Goal: Transaction & Acquisition: Purchase product/service

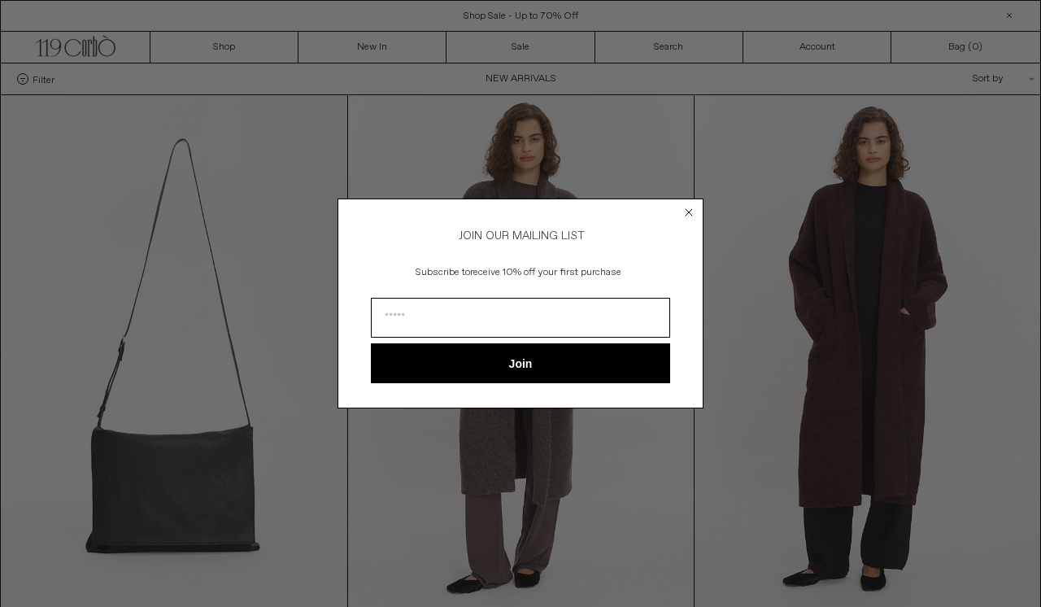
click at [688, 209] on icon "Close dialog" at bounding box center [689, 212] width 7 height 7
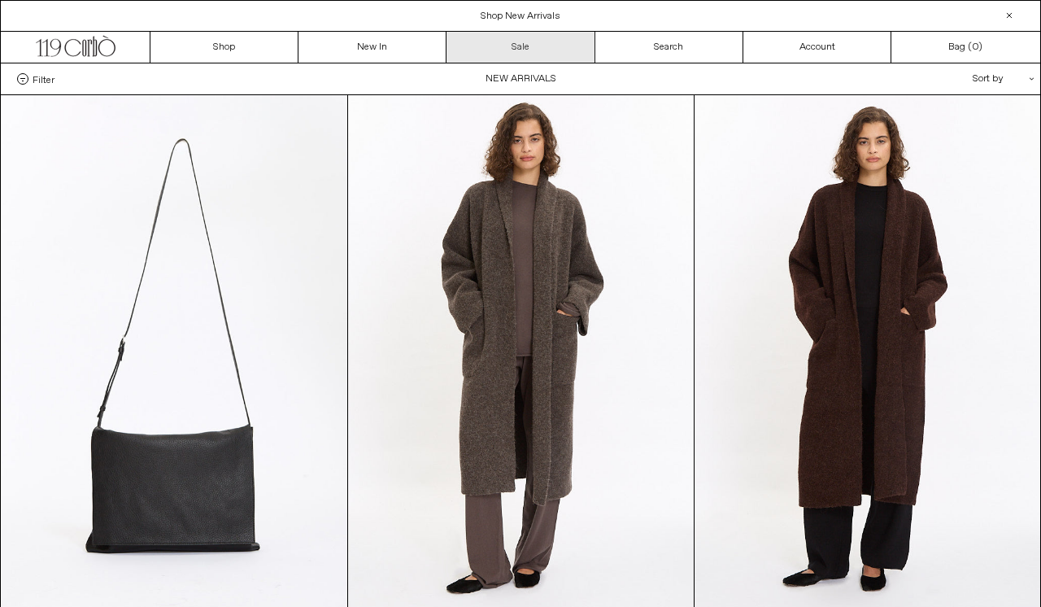
click at [547, 50] on link "Sale" at bounding box center [521, 47] width 148 height 31
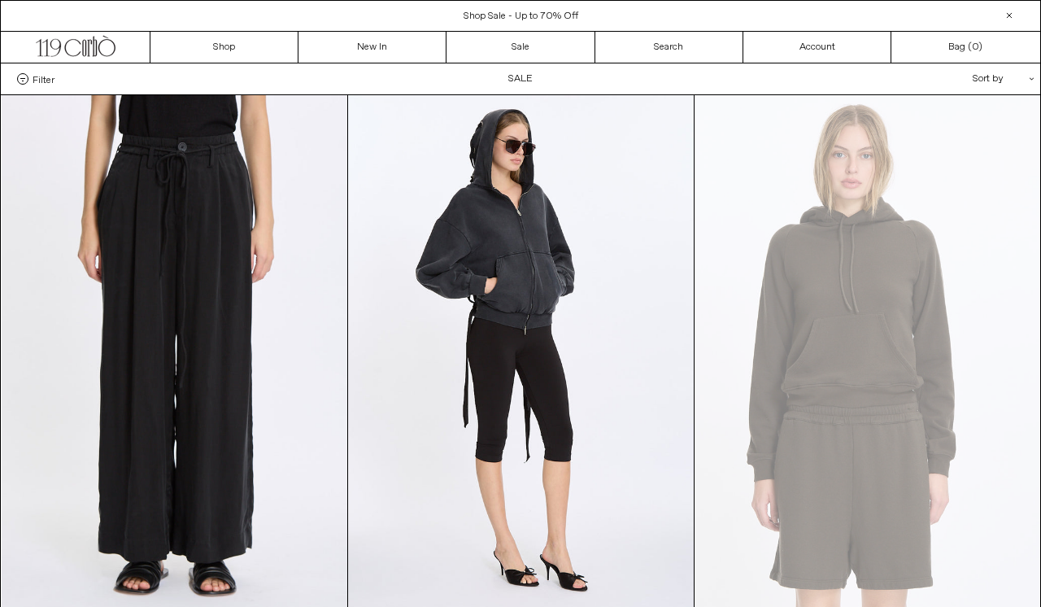
click at [986, 69] on div "Sort by .cls-1{fill:#231f20}" at bounding box center [951, 78] width 146 height 31
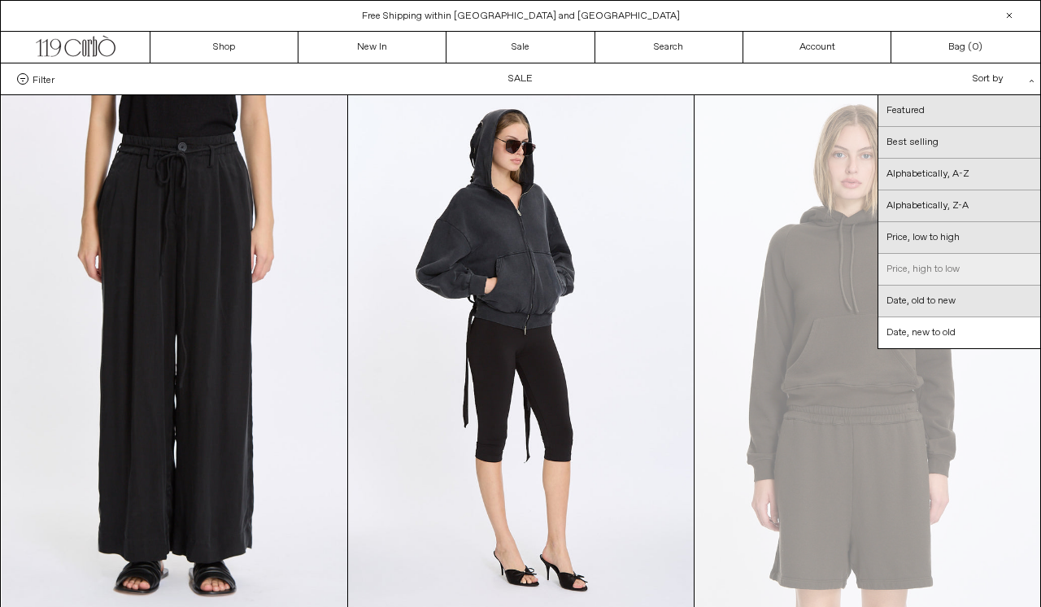
click at [914, 264] on link "Price, high to low" at bounding box center [960, 270] width 162 height 32
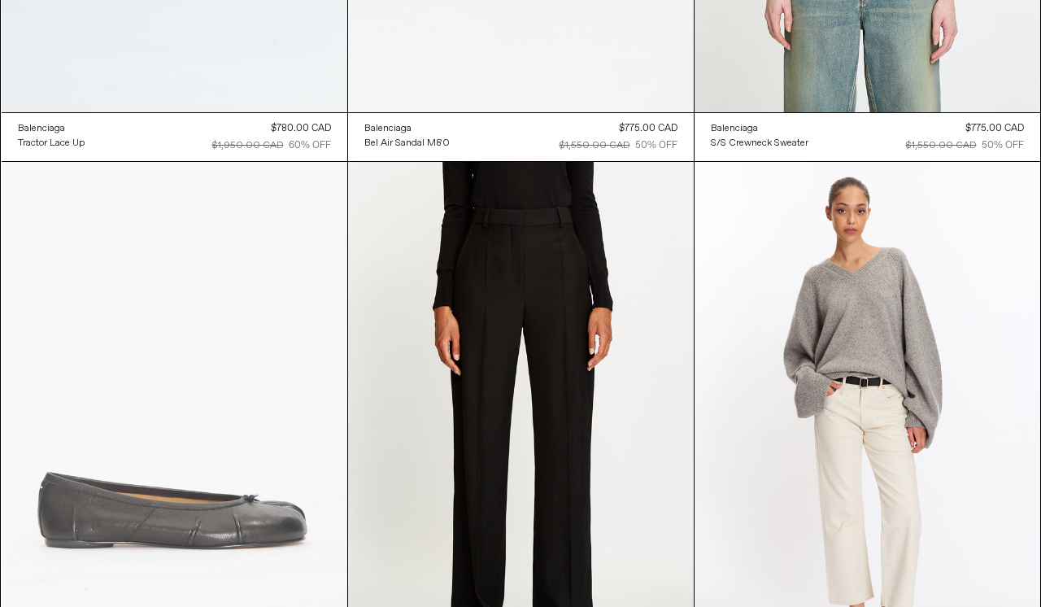
scroll to position [11320, 0]
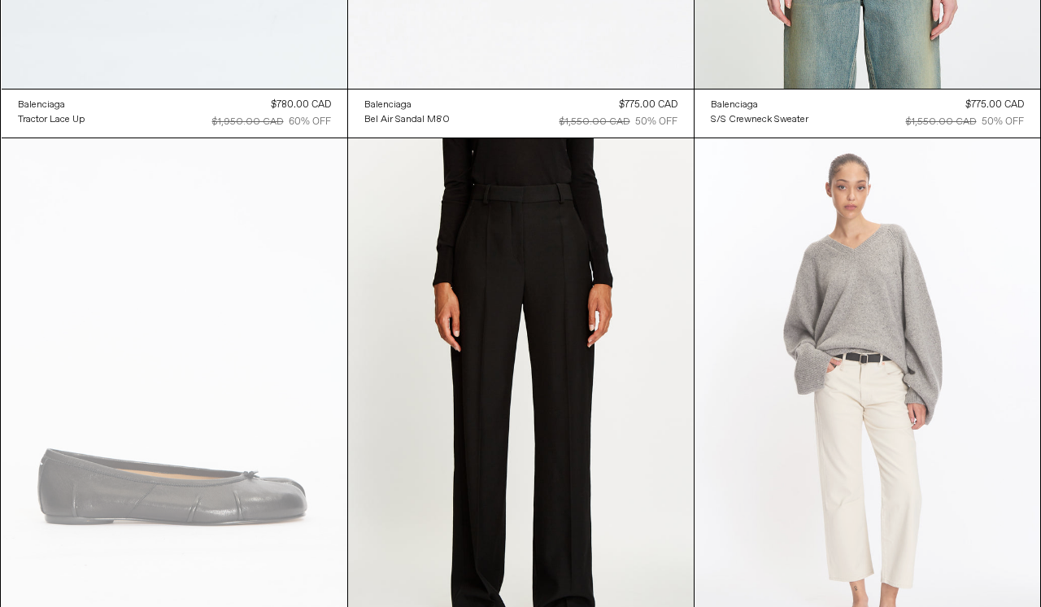
click at [813, 319] on at bounding box center [868, 397] width 346 height 519
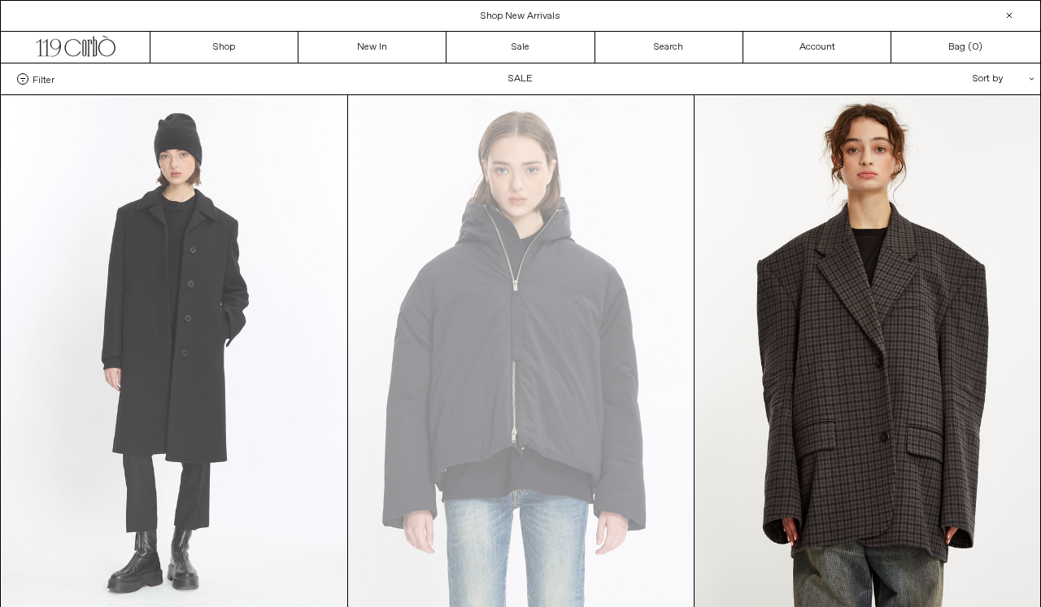
scroll to position [0, 0]
